Goal: Information Seeking & Learning: Stay updated

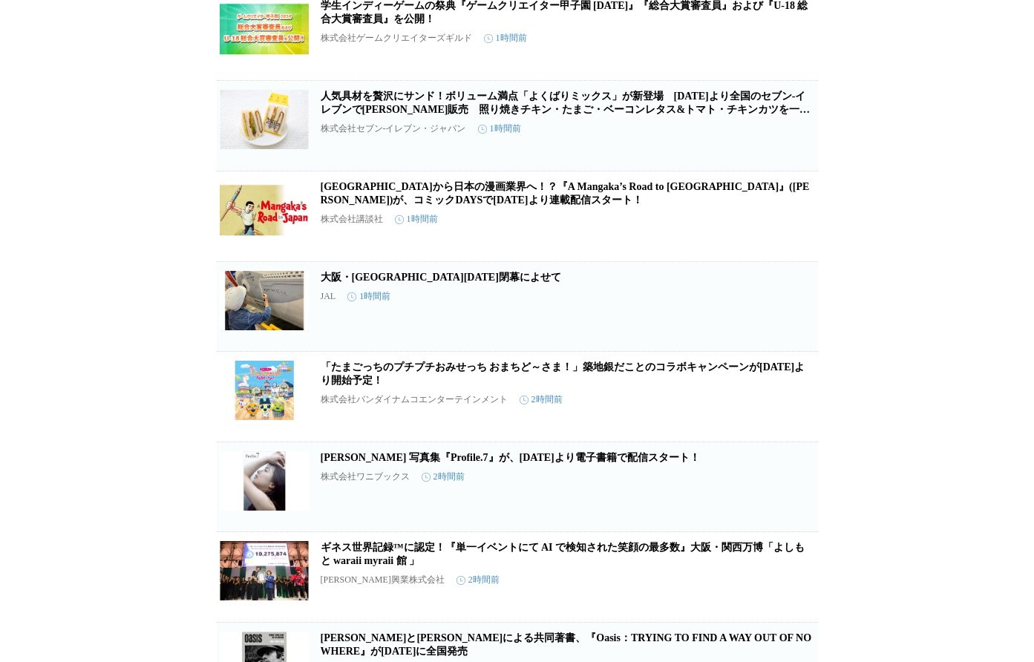
scroll to position [520, 0]
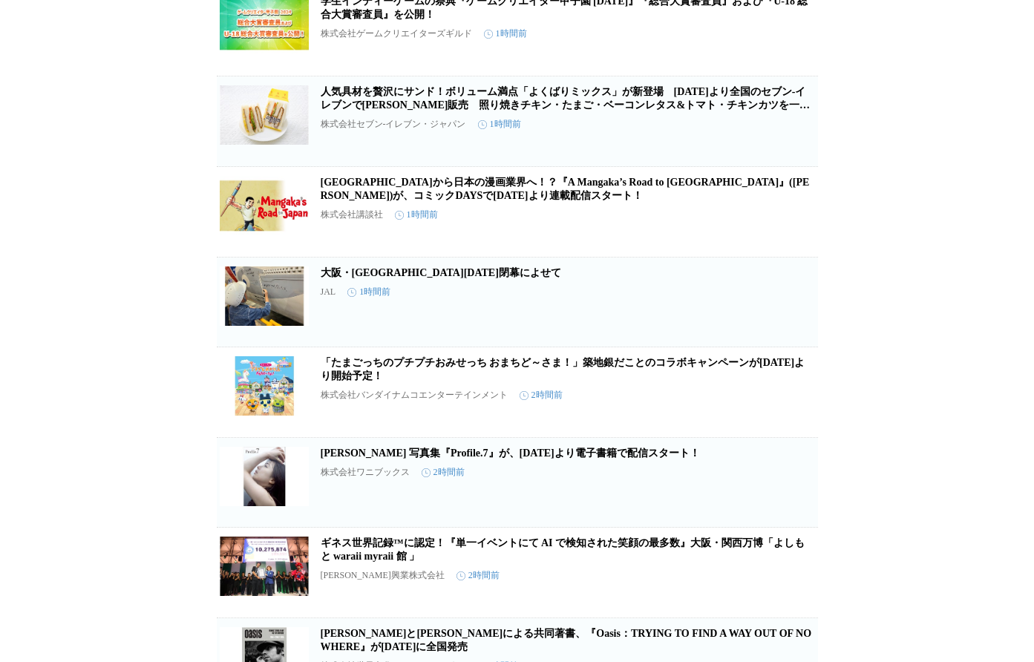
click at [472, 459] on link "[PERSON_NAME] 写真集『Profile.7』が、[DATE]より電子書籍で配信スタート！" at bounding box center [510, 453] width 379 height 11
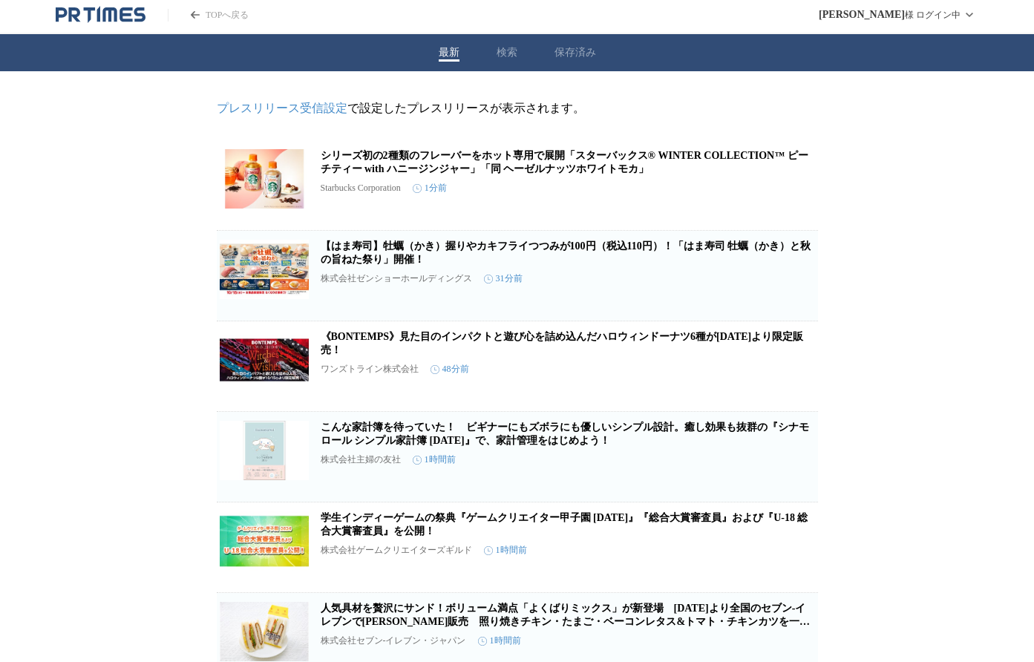
scroll to position [0, 0]
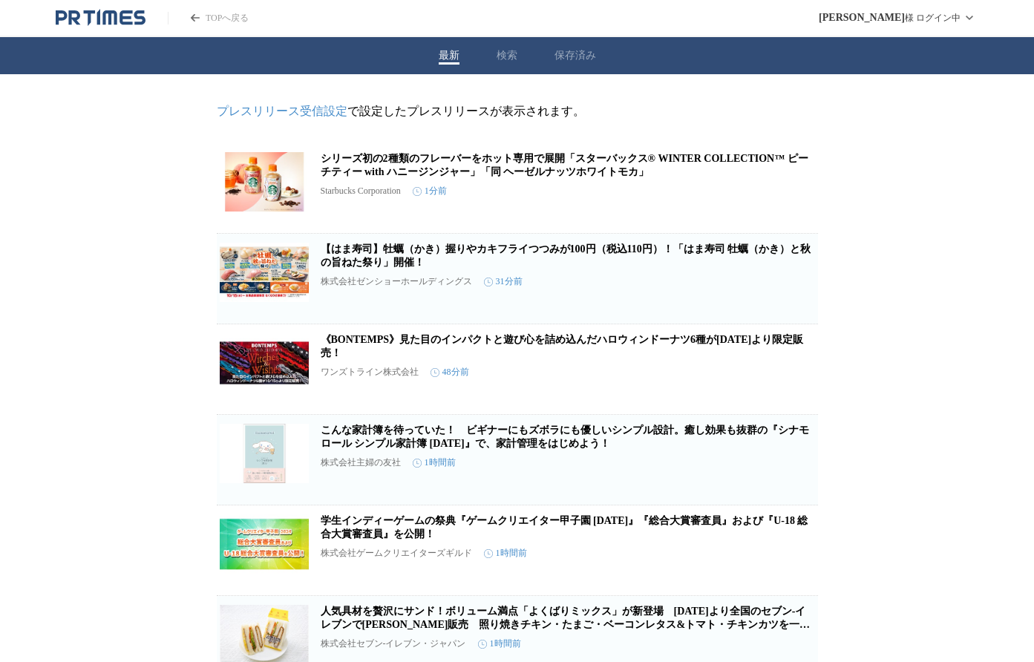
click at [108, 16] on icon "PR TIMESのトップページはこちら" at bounding box center [109, 17] width 14 height 14
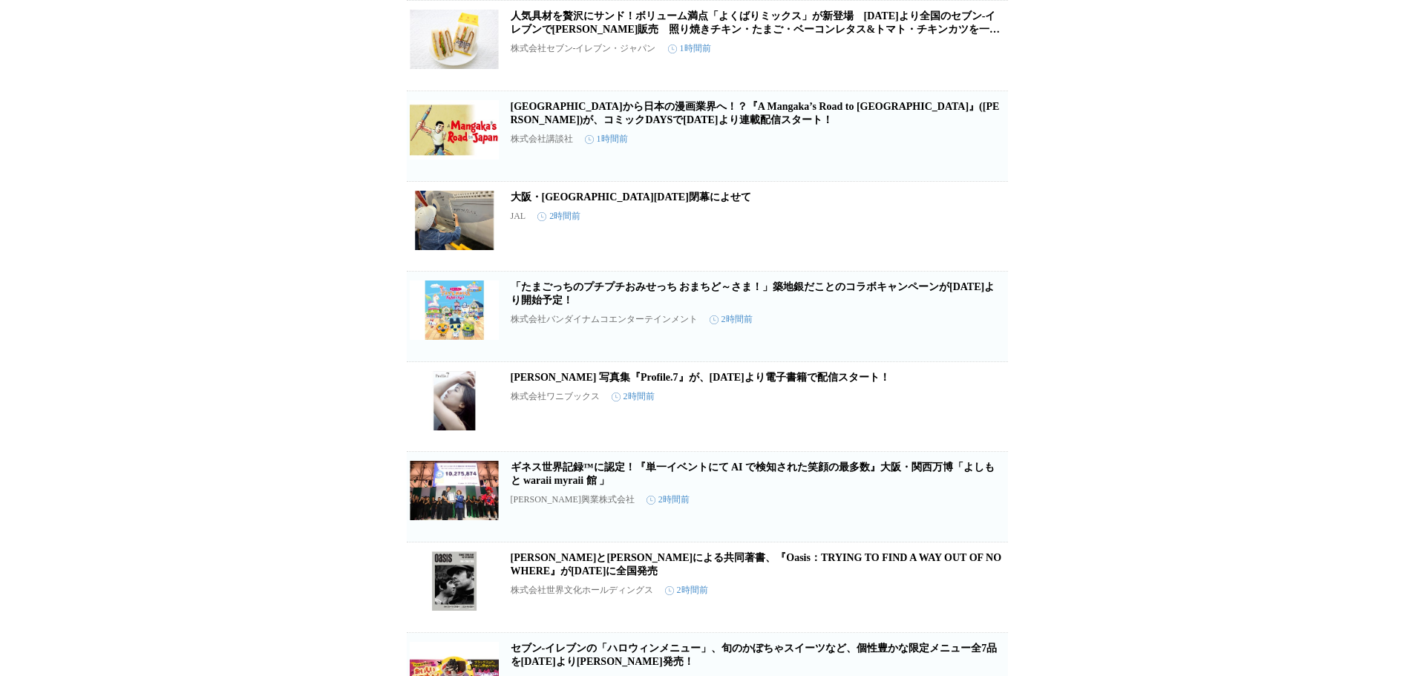
scroll to position [742, 0]
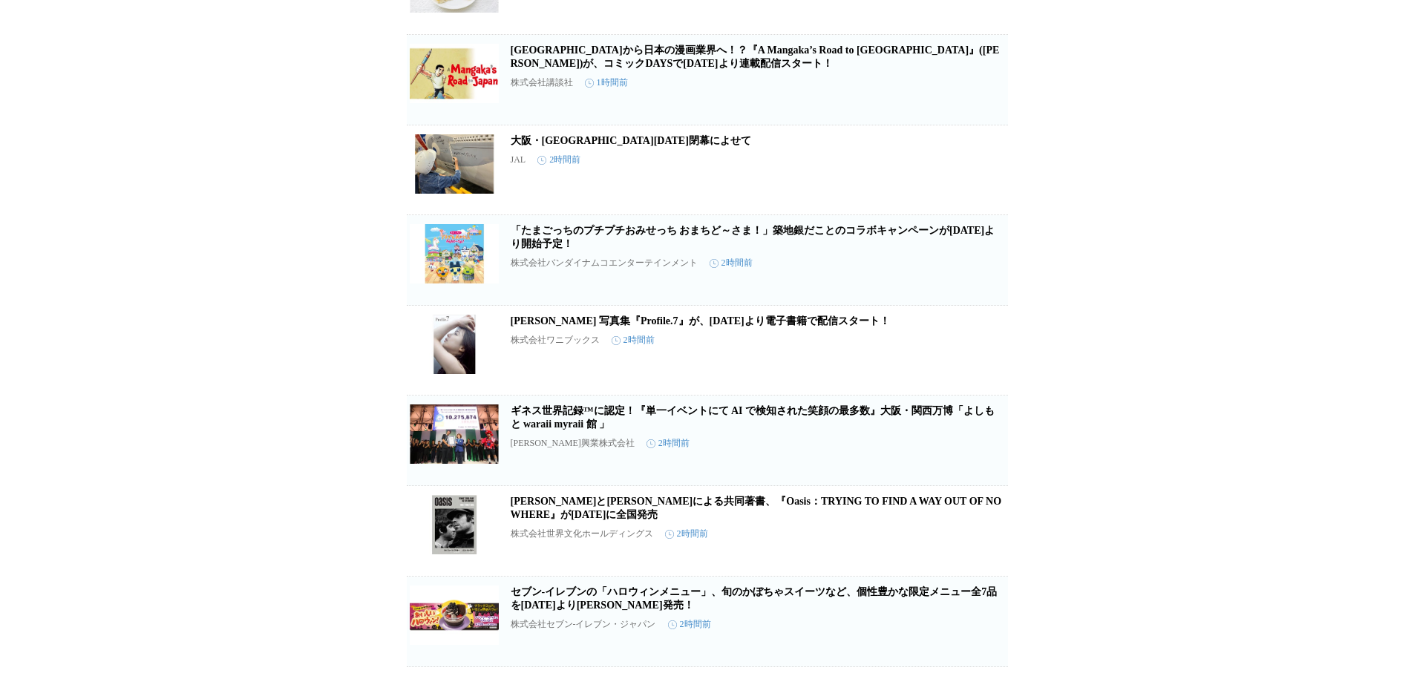
click at [561, 249] on link "「たまごっちのプチプチおみせっち おまちど～さま！」築地銀だことのコラボキャンペーンが[DATE]より開始予定！" at bounding box center [753, 237] width 485 height 24
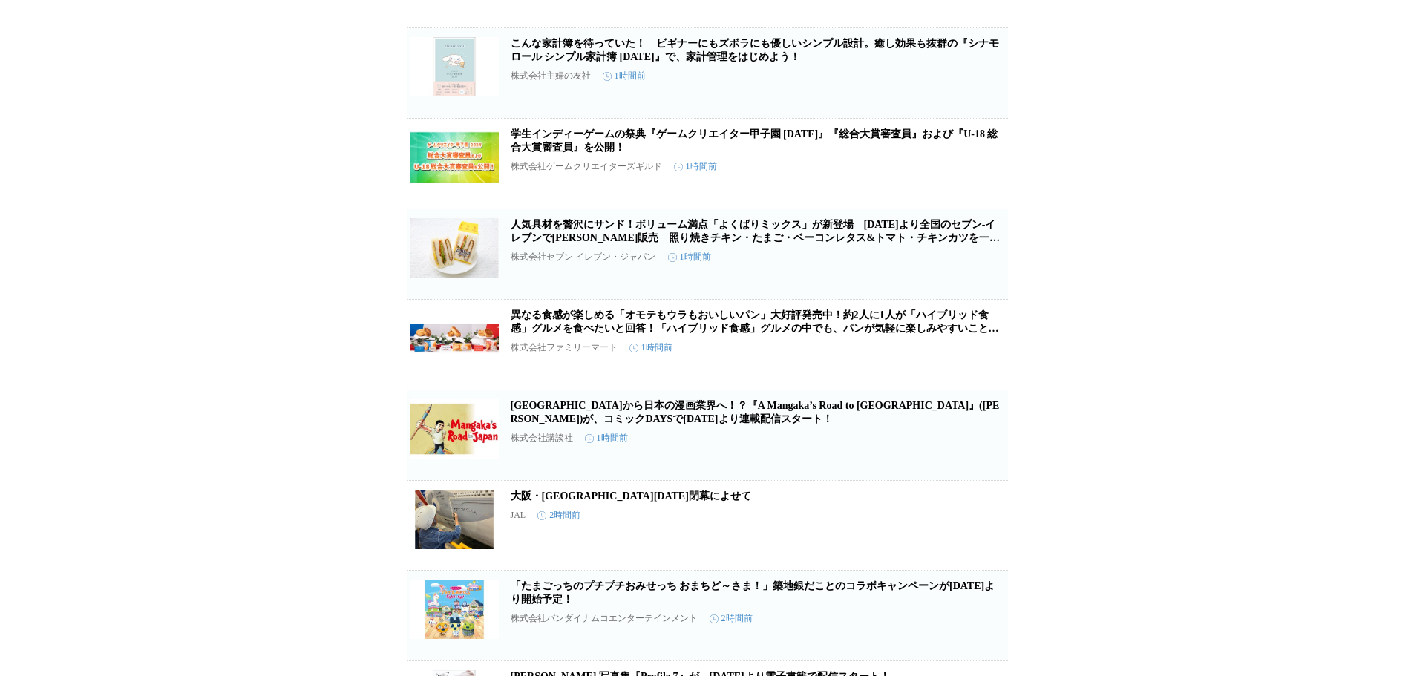
scroll to position [0, 0]
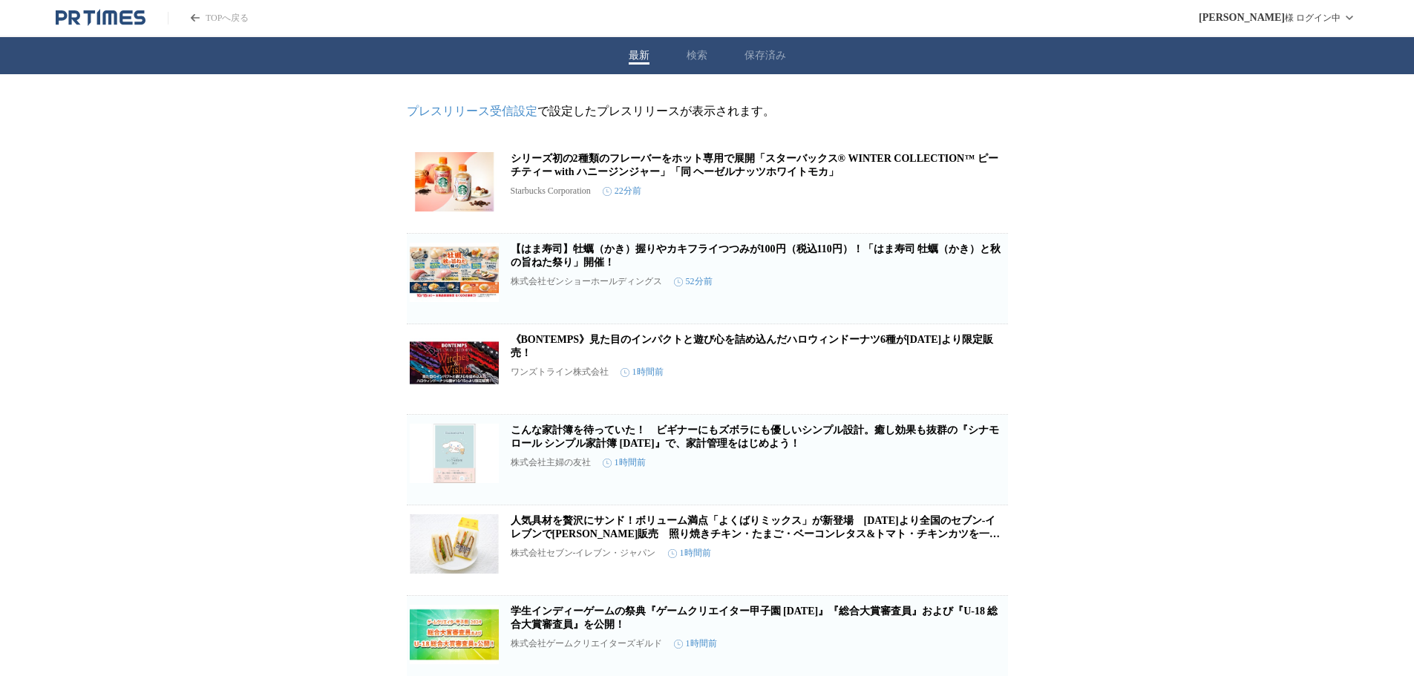
click at [131, 12] on icon "PR TIMESのトップページはこちら" at bounding box center [126, 17] width 13 height 14
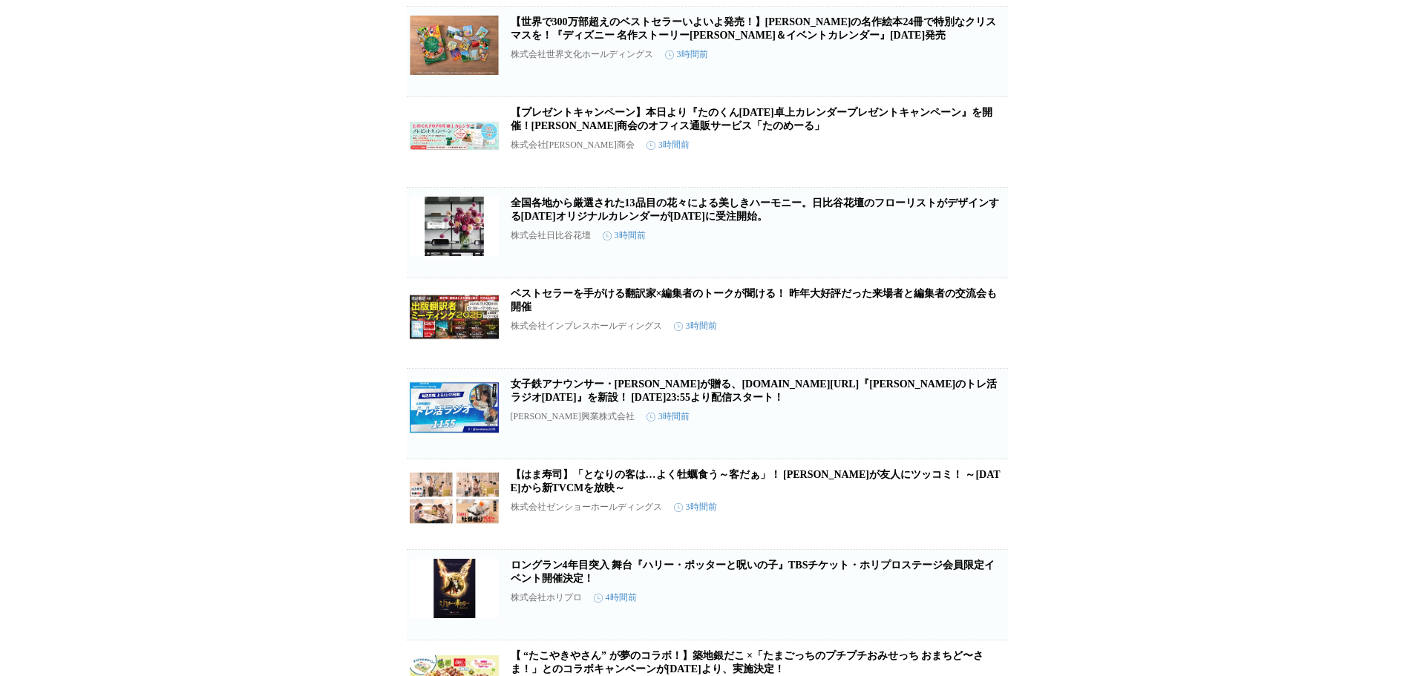
scroll to position [1781, 0]
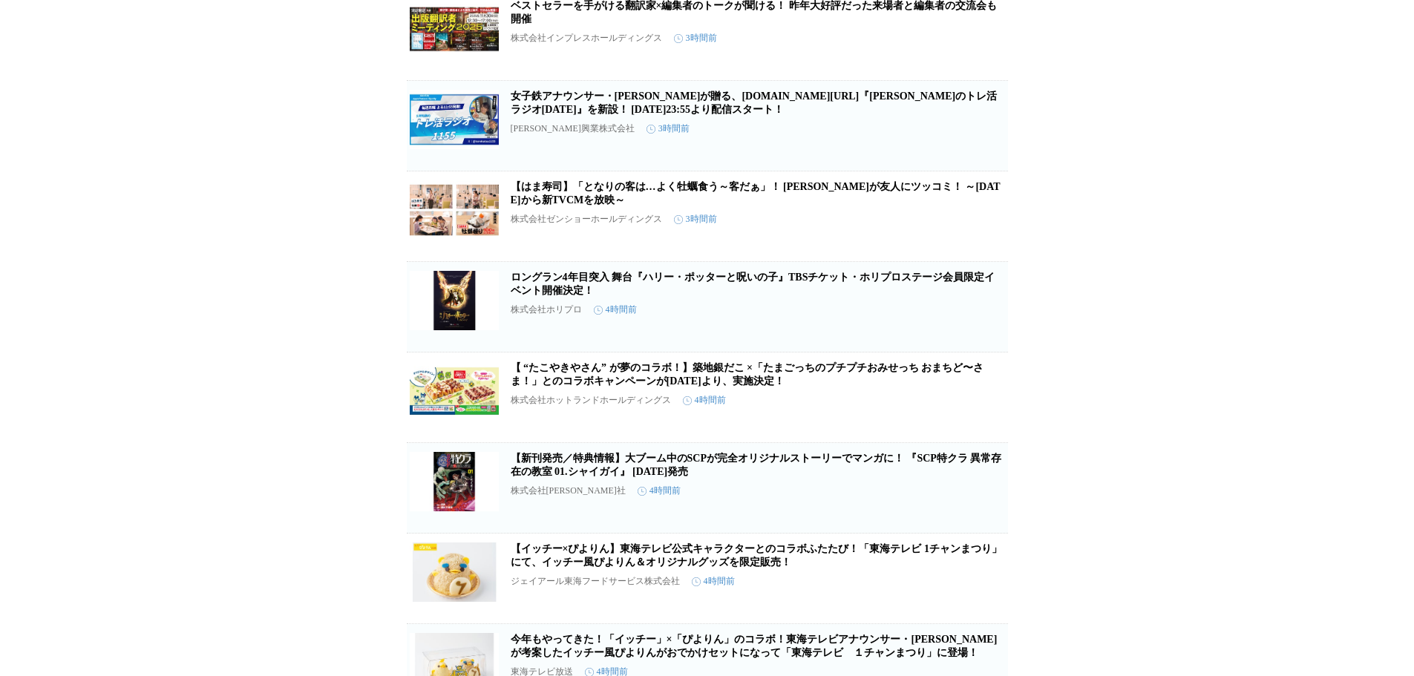
click at [764, 206] on link "【はま寿司】「となりの客は…よく牡蠣食う～客だぁ」！ [PERSON_NAME]が友人にツッコミ！ ～[DATE]から新TVCMを放映～" at bounding box center [756, 193] width 490 height 24
